Goal: Navigation & Orientation: Find specific page/section

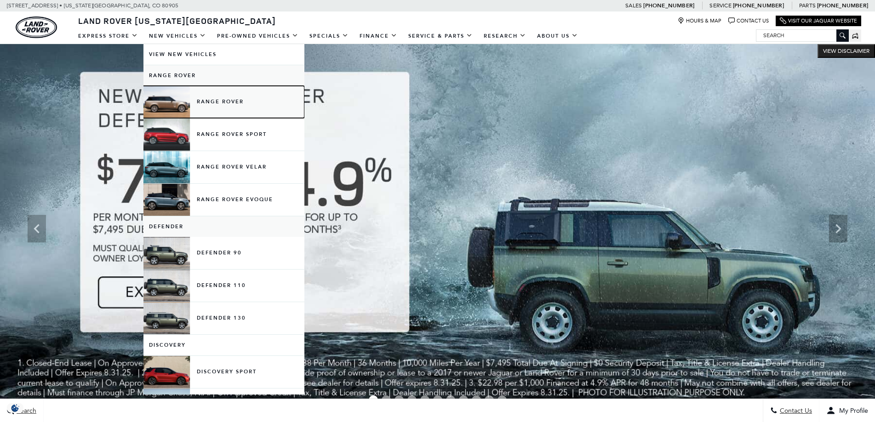
click at [222, 105] on link "Range Rover" at bounding box center [223, 102] width 161 height 32
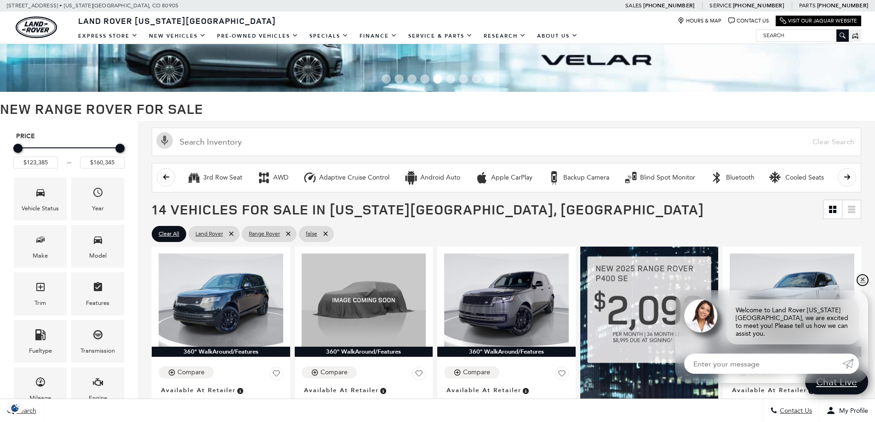
click at [859, 286] on link "✕" at bounding box center [862, 280] width 11 height 11
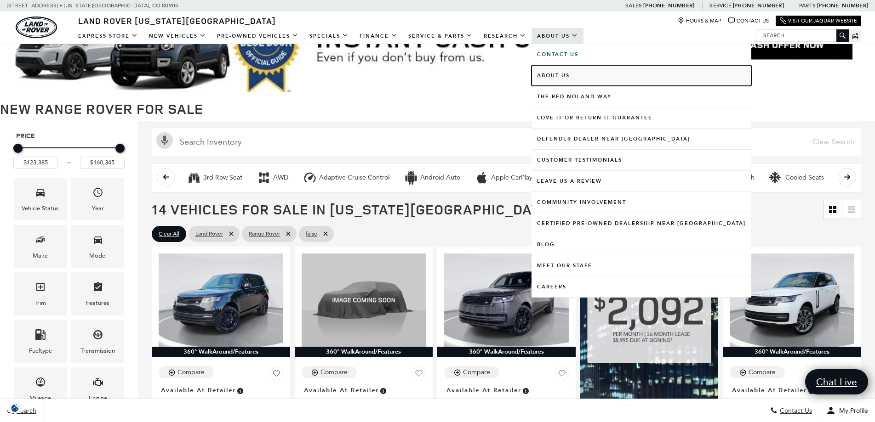
click at [554, 78] on link "About Us" at bounding box center [641, 75] width 220 height 21
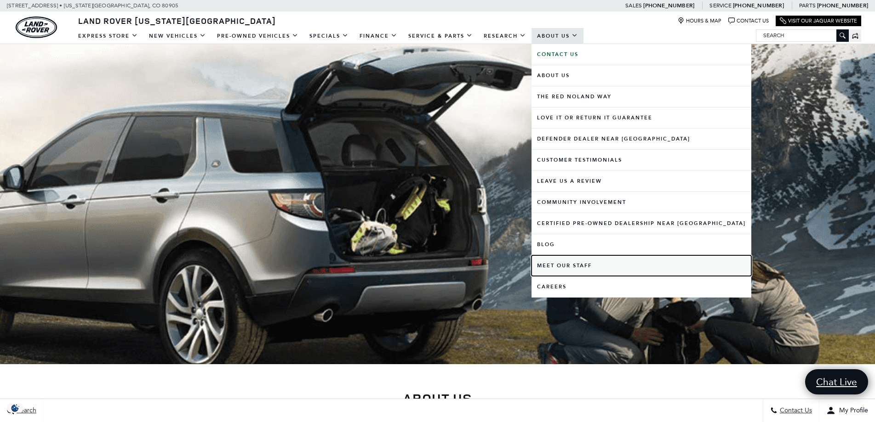
click at [557, 267] on link "Meet Our Staff" at bounding box center [641, 266] width 220 height 21
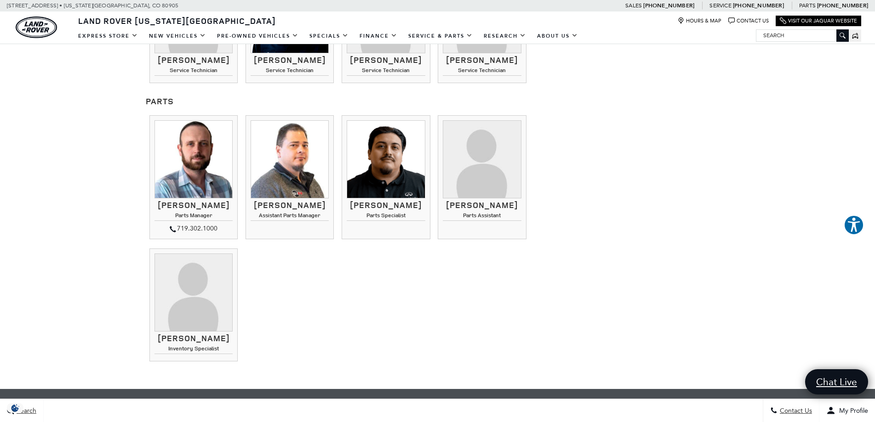
scroll to position [1057, 0]
